Goal: Check status

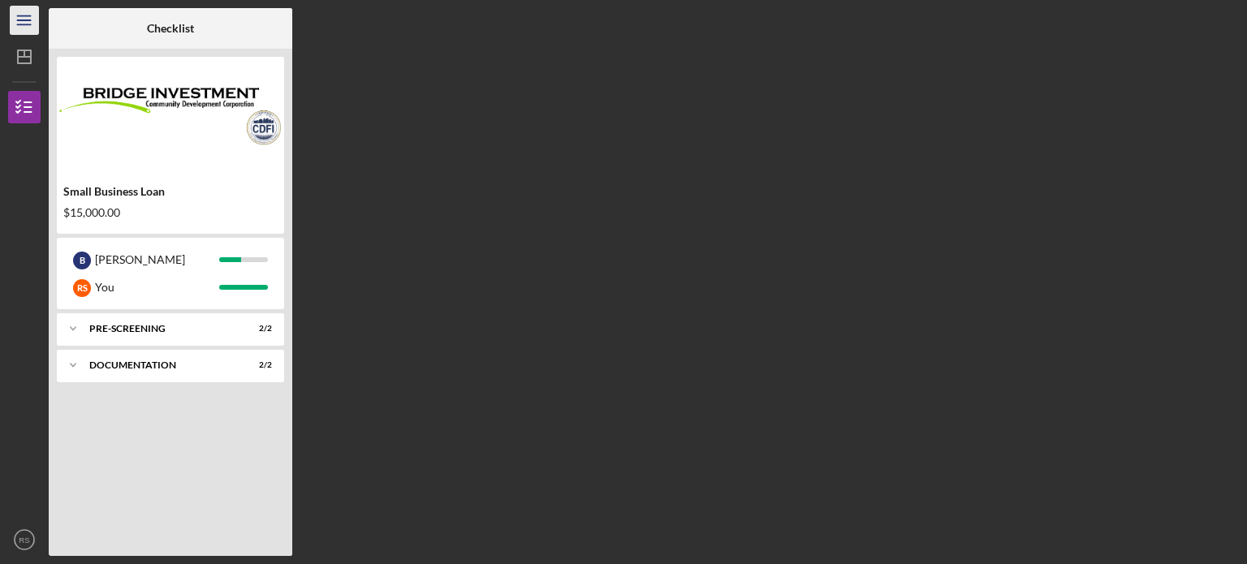
click at [21, 24] on icon "Icon/Menu" at bounding box center [24, 20] width 37 height 37
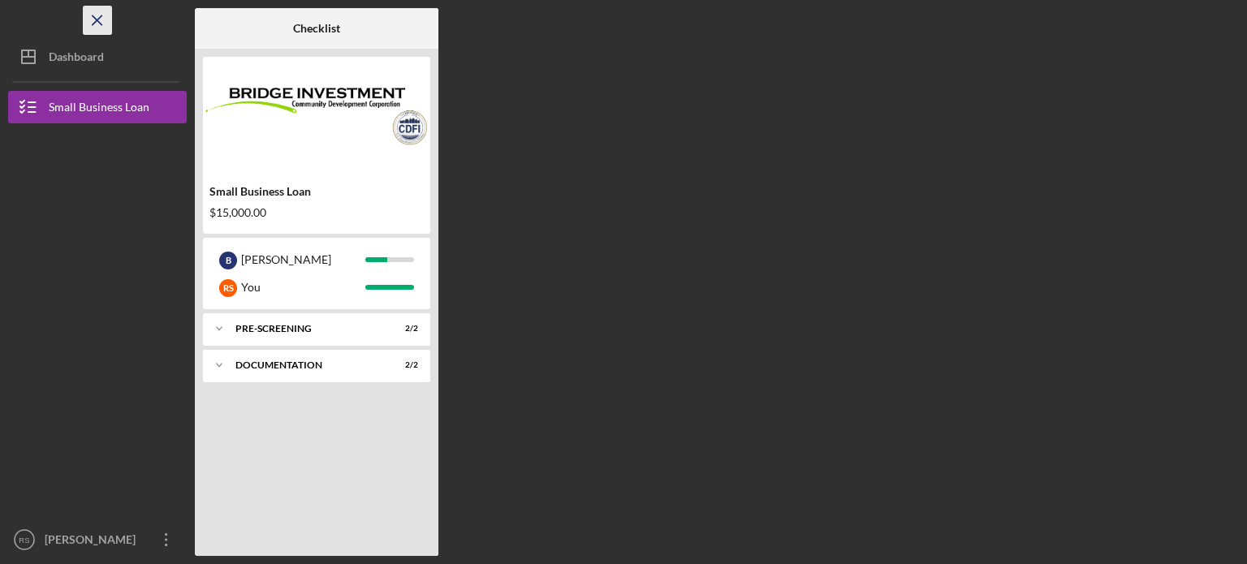
click at [101, 27] on icon "Icon/Menu Close" at bounding box center [98, 20] width 37 height 37
